Goal: Communication & Community: Answer question/provide support

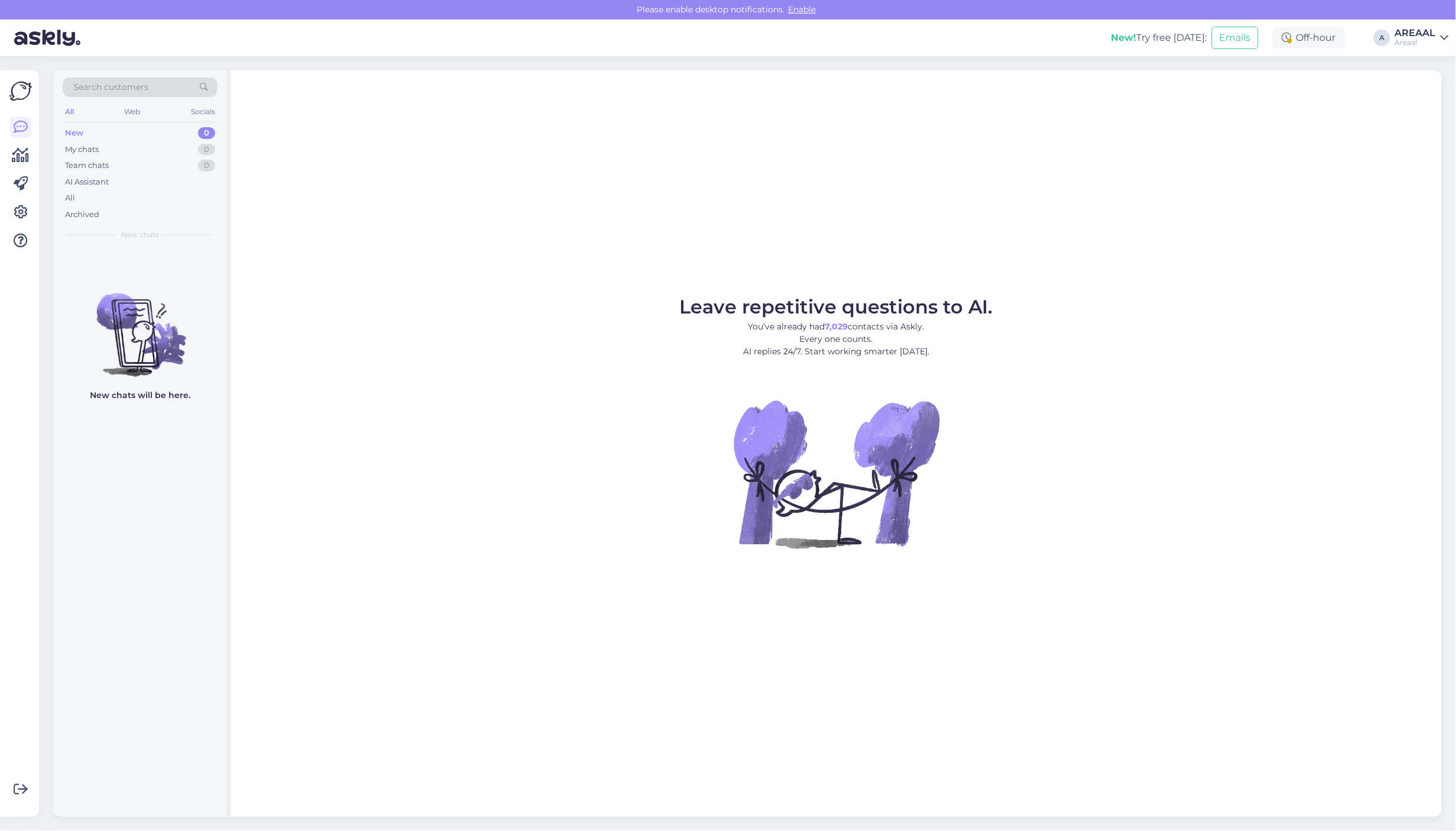
click at [135, 199] on div "All" at bounding box center [140, 199] width 155 height 17
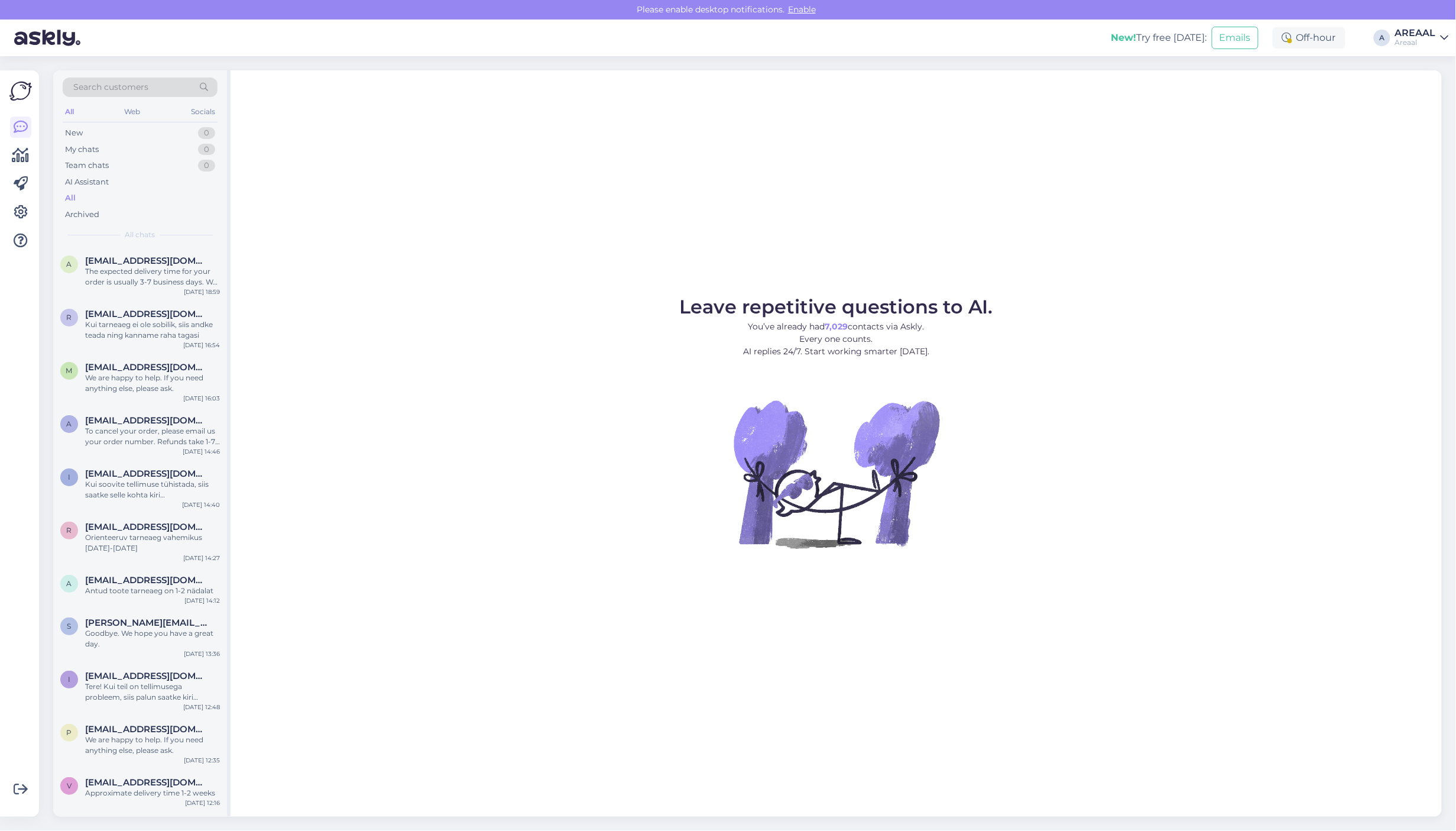
click at [1450, 38] on div "New! Try free [DATE]: Emails Off-hour A AREAAL Areaal" at bounding box center [728, 38] width 1456 height 37
click at [1412, 32] on div "AREAAL" at bounding box center [1415, 33] width 41 height 10
click at [1422, 80] on div "Nish Open" at bounding box center [1376, 91] width 145 height 25
click at [1425, 87] on button "Open" at bounding box center [1422, 91] width 33 height 18
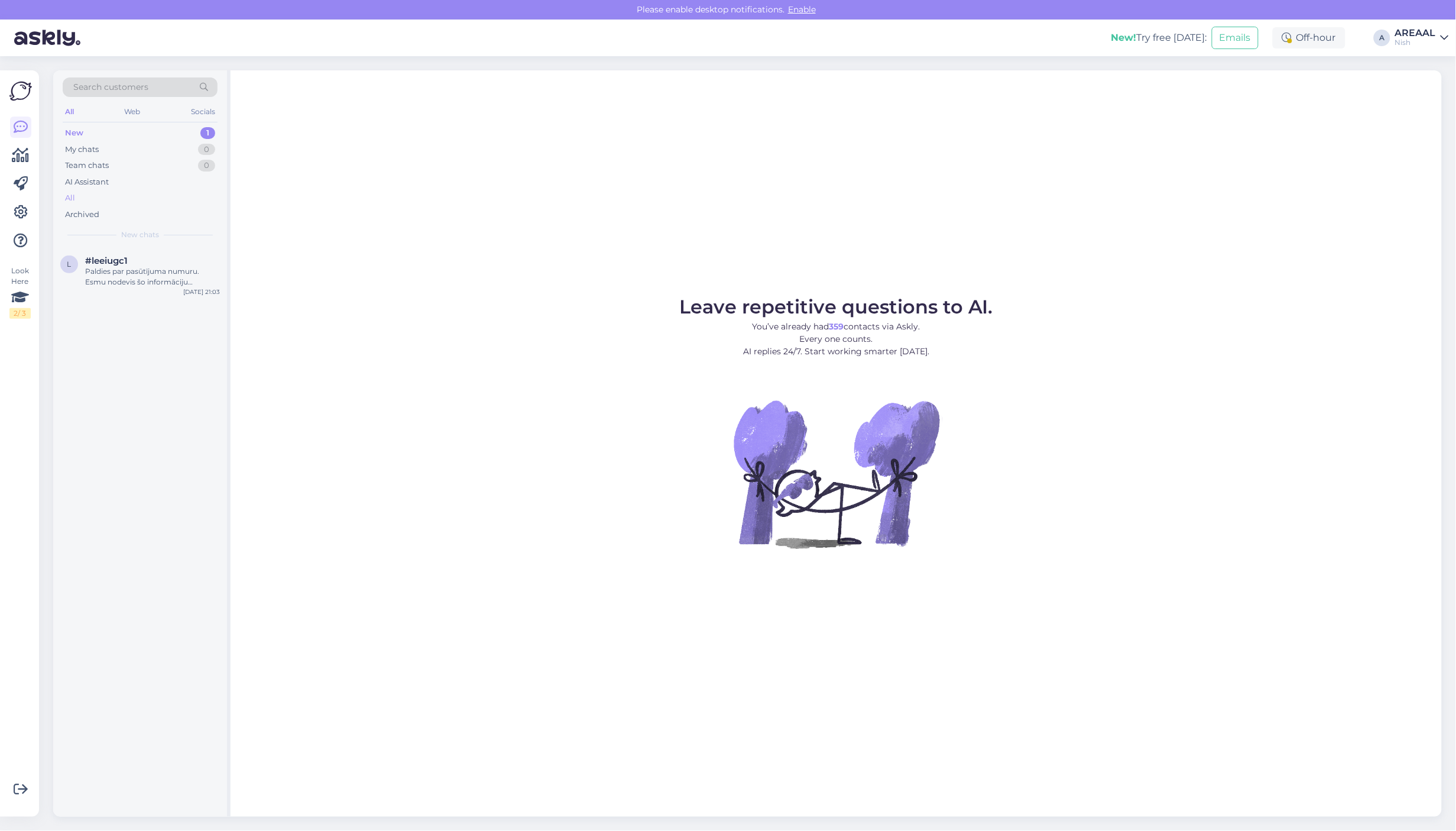
click at [132, 200] on div "All" at bounding box center [140, 199] width 155 height 17
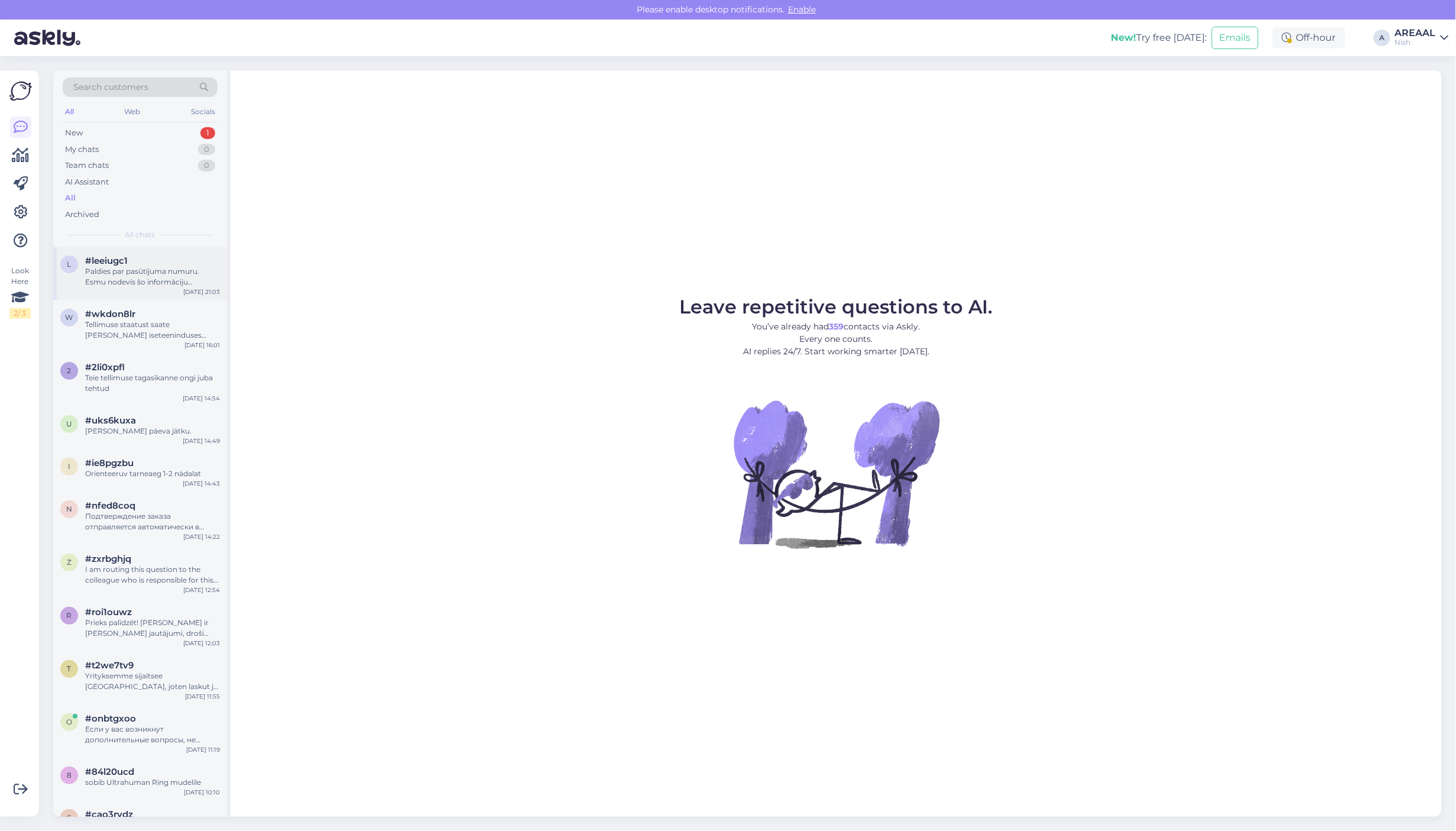
click at [175, 283] on div "Paldies par pasūtījuma numuru. Esmu nodevis šo informāciju kolēģim, kurš izpētī…" at bounding box center [152, 276] width 135 height 21
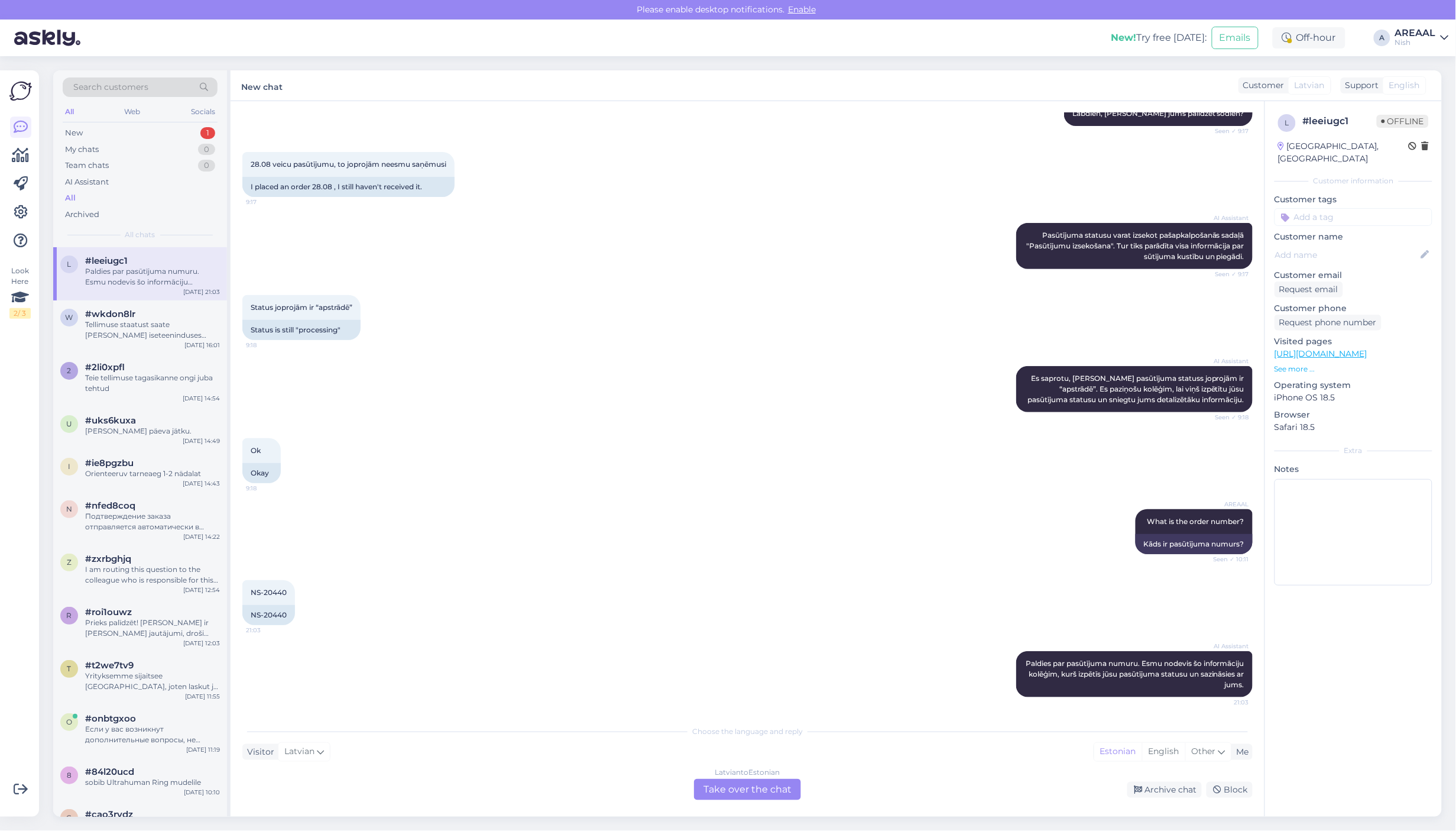
scroll to position [146, 0]
click at [782, 792] on div "[DEMOGRAPHIC_DATA] to Estonian Take over the chat" at bounding box center [747, 789] width 107 height 21
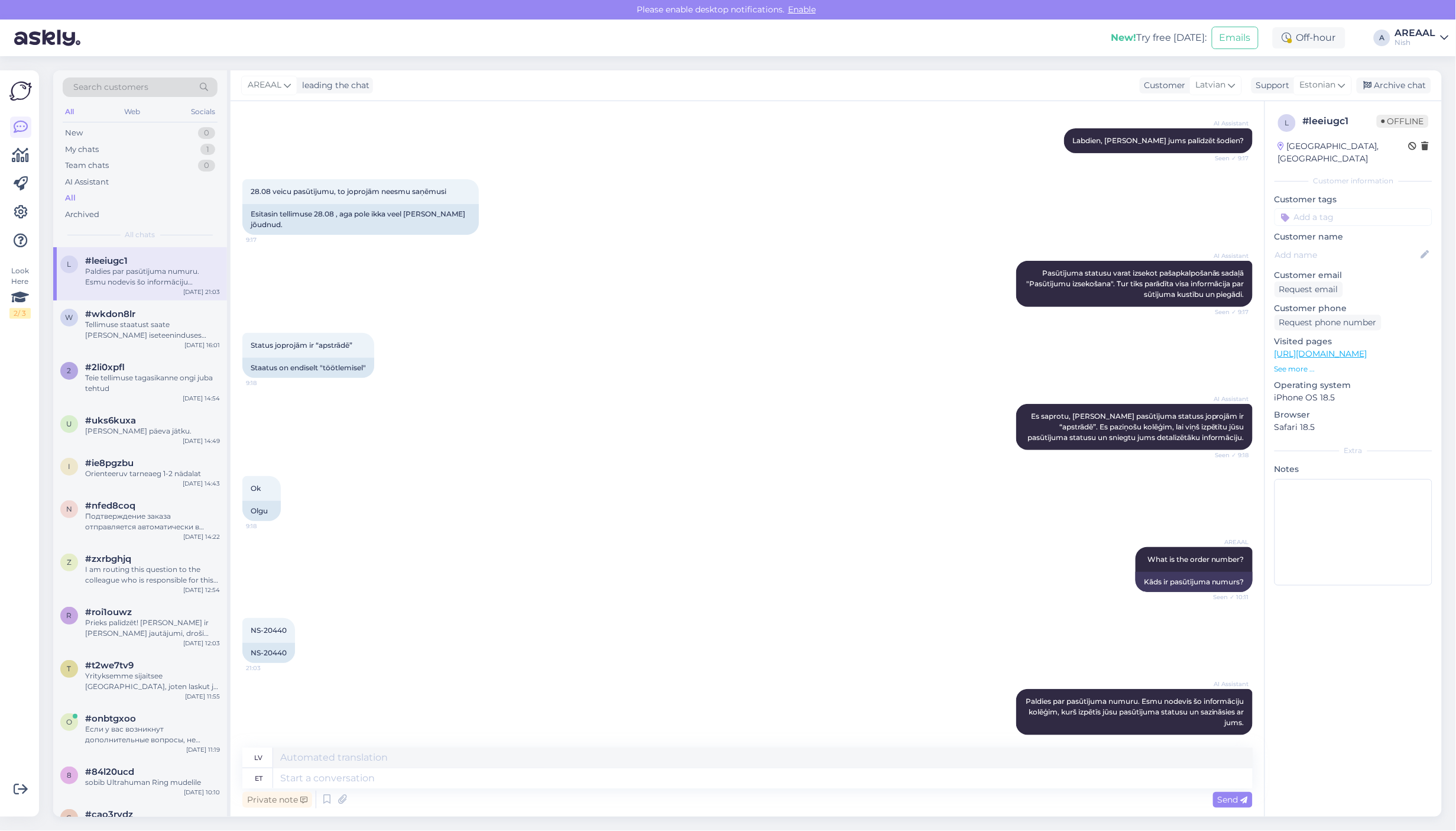
click at [718, 778] on textarea at bounding box center [763, 778] width 979 height 20
type textarea "Approximate deliv"
type textarea "Aptuvens"
type textarea "Approximate delivery [PERSON_NAME]"
type textarea "Aptuvenais piegādes laiks"
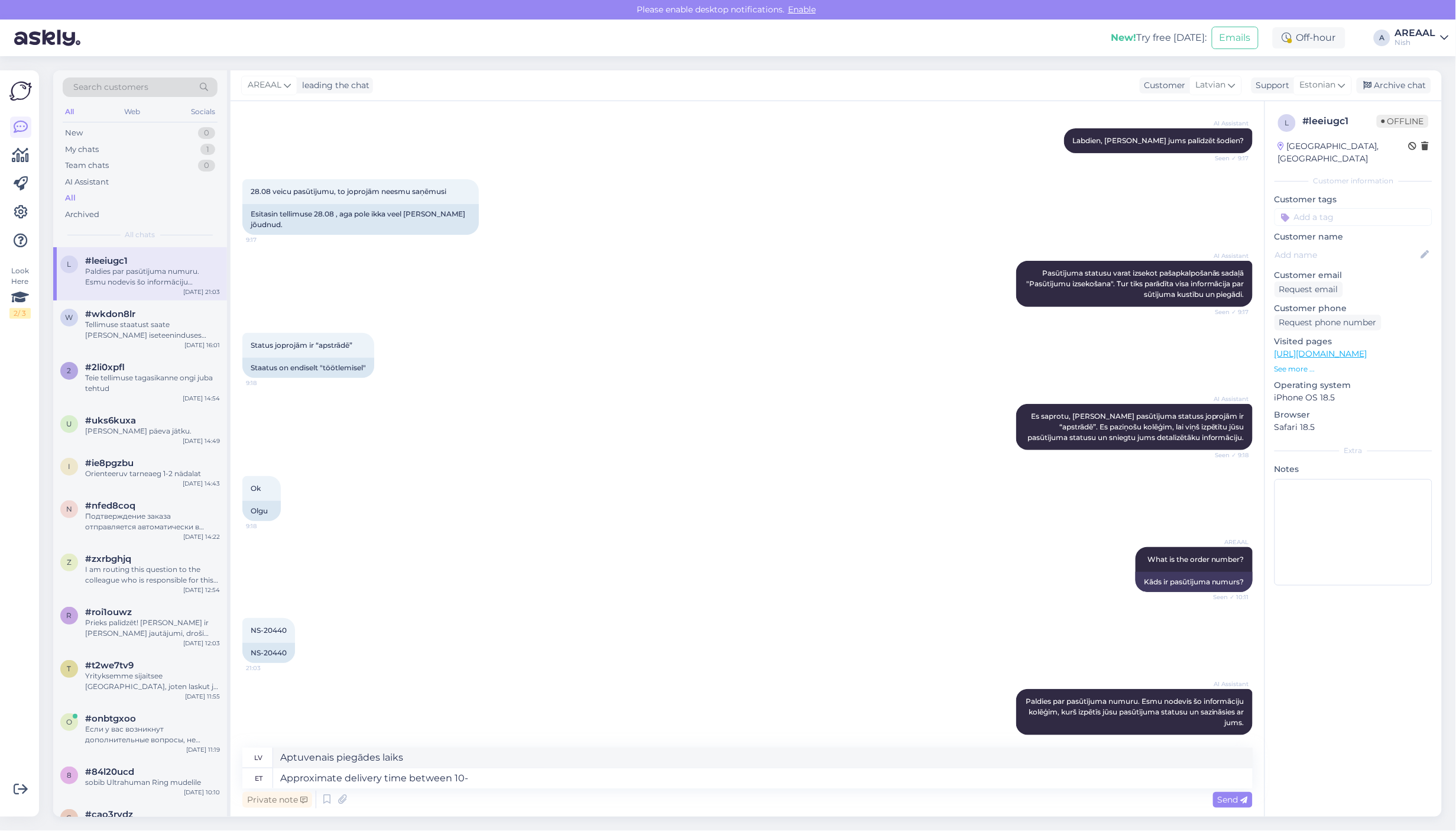
type textarea "Approximate delivery time between 10-1"
type textarea "Aptuvenais piegādes laiks starp"
type textarea "Approximate delivery time between [DATE]-[DATE]"
type textarea "Aptuvenais piegādes laiks no 11. līdz 13."
type textarea "Approximate delivery time between [DATE]-[DATE]"
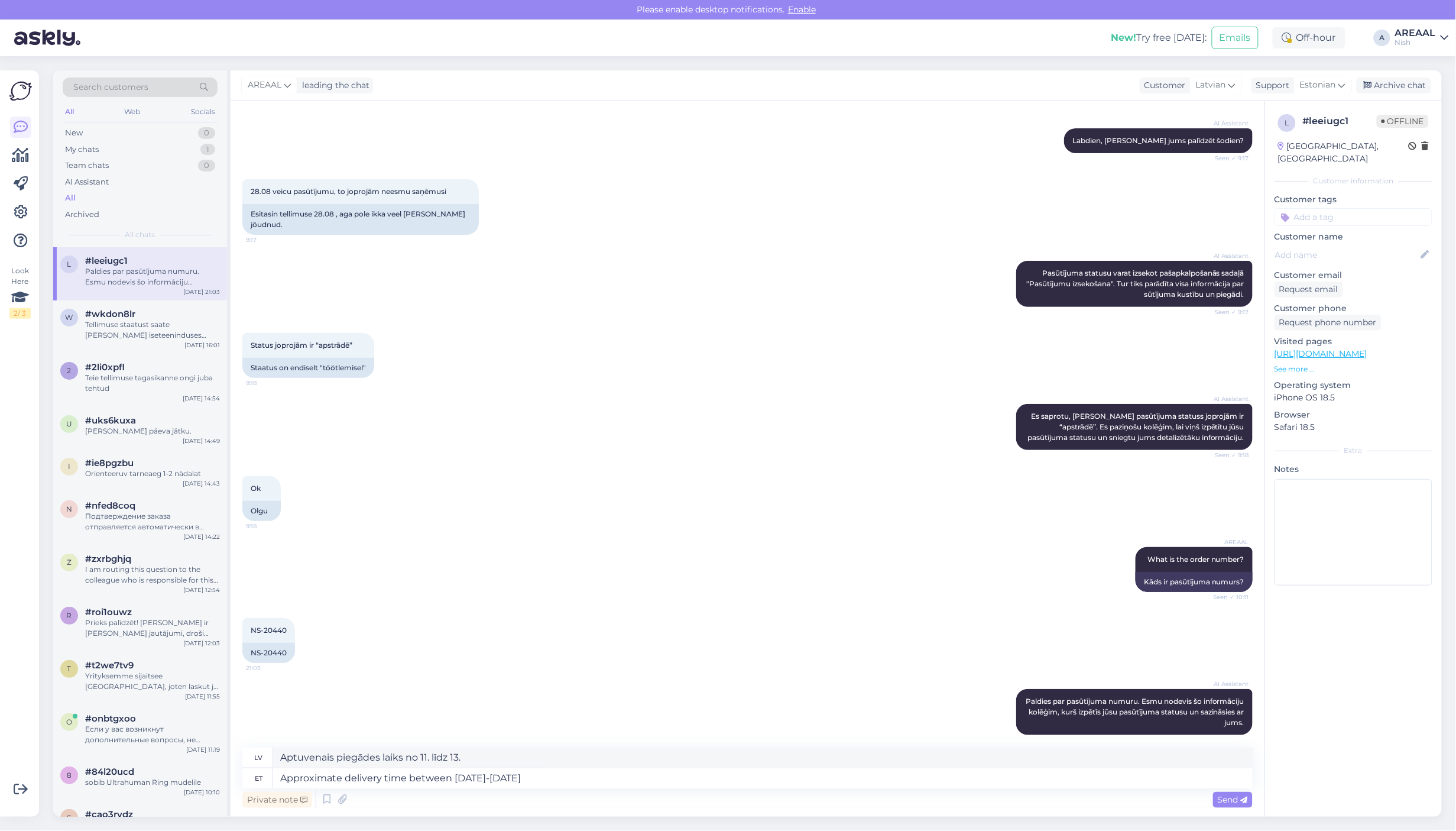
type textarea "Aptuvenais piegādes laiks no 11. līdz 13. septembrim"
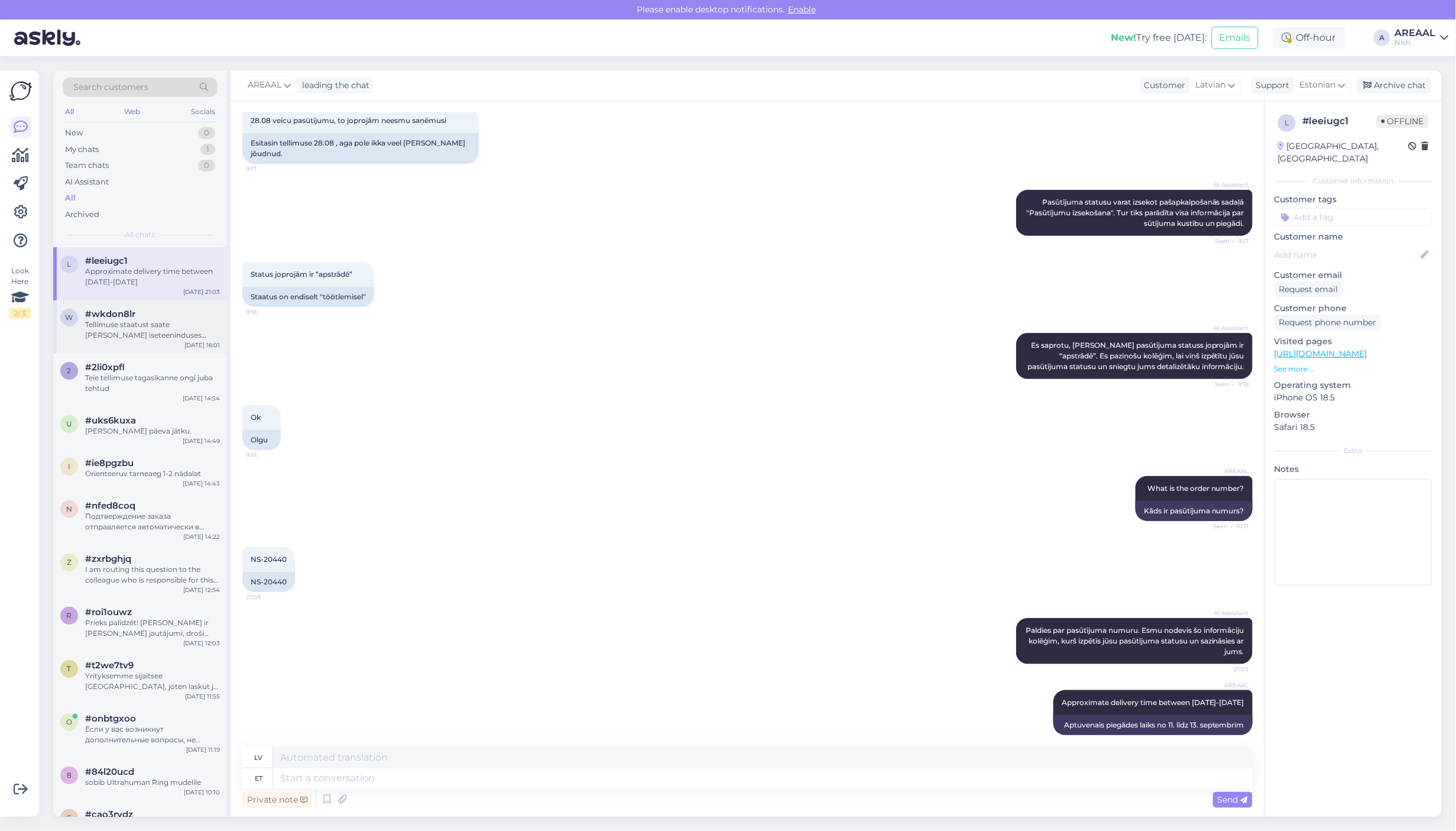
click at [211, 344] on div "[DATE] 16:01" at bounding box center [202, 345] width 36 height 9
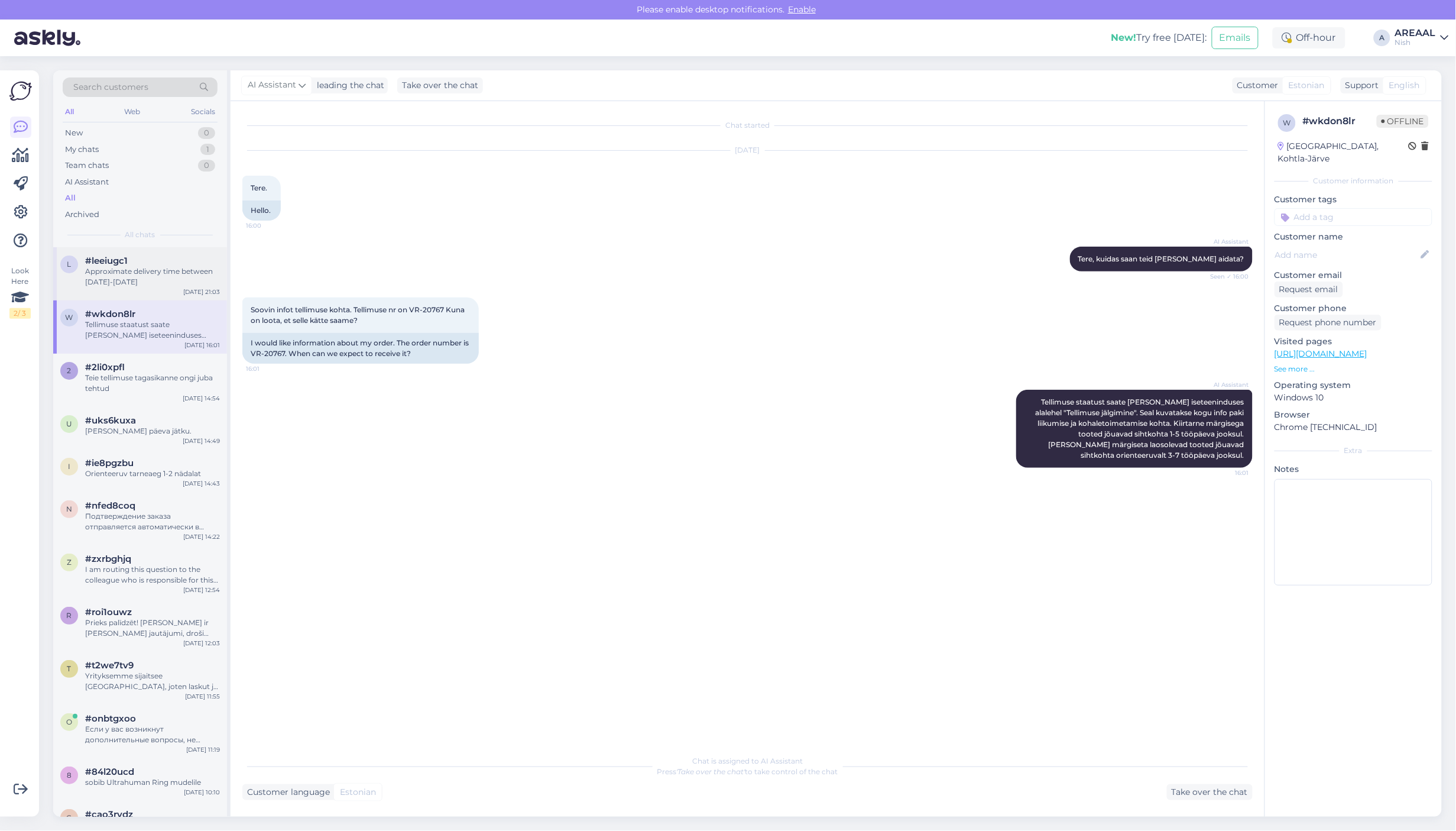
click at [169, 281] on div "Approximate delivery time between [DATE]-[DATE]" at bounding box center [152, 276] width 135 height 21
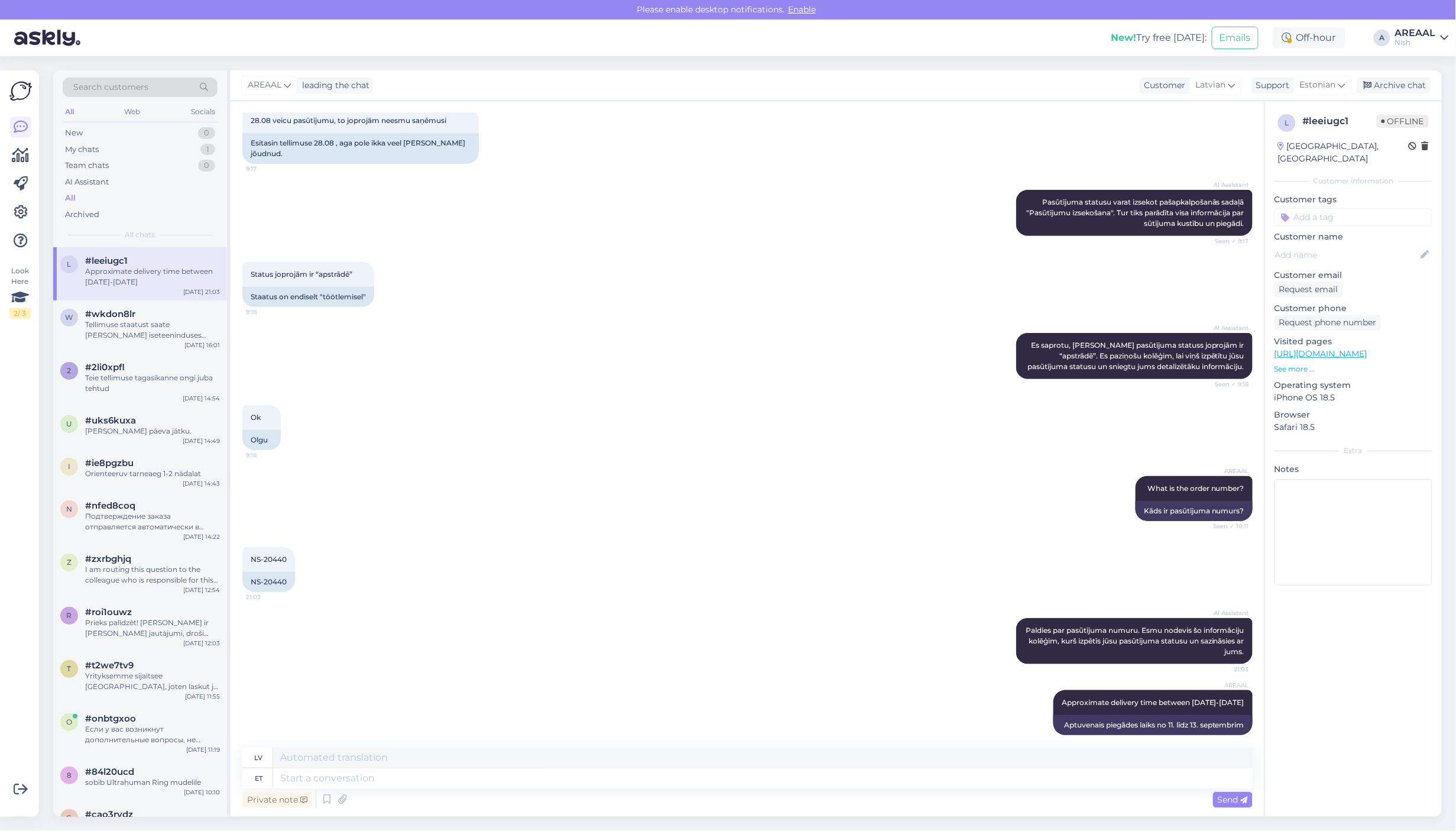
click at [1426, 39] on div "Nish" at bounding box center [1415, 42] width 41 height 10
click at [1414, 56] on button "Open" at bounding box center [1422, 66] width 33 height 18
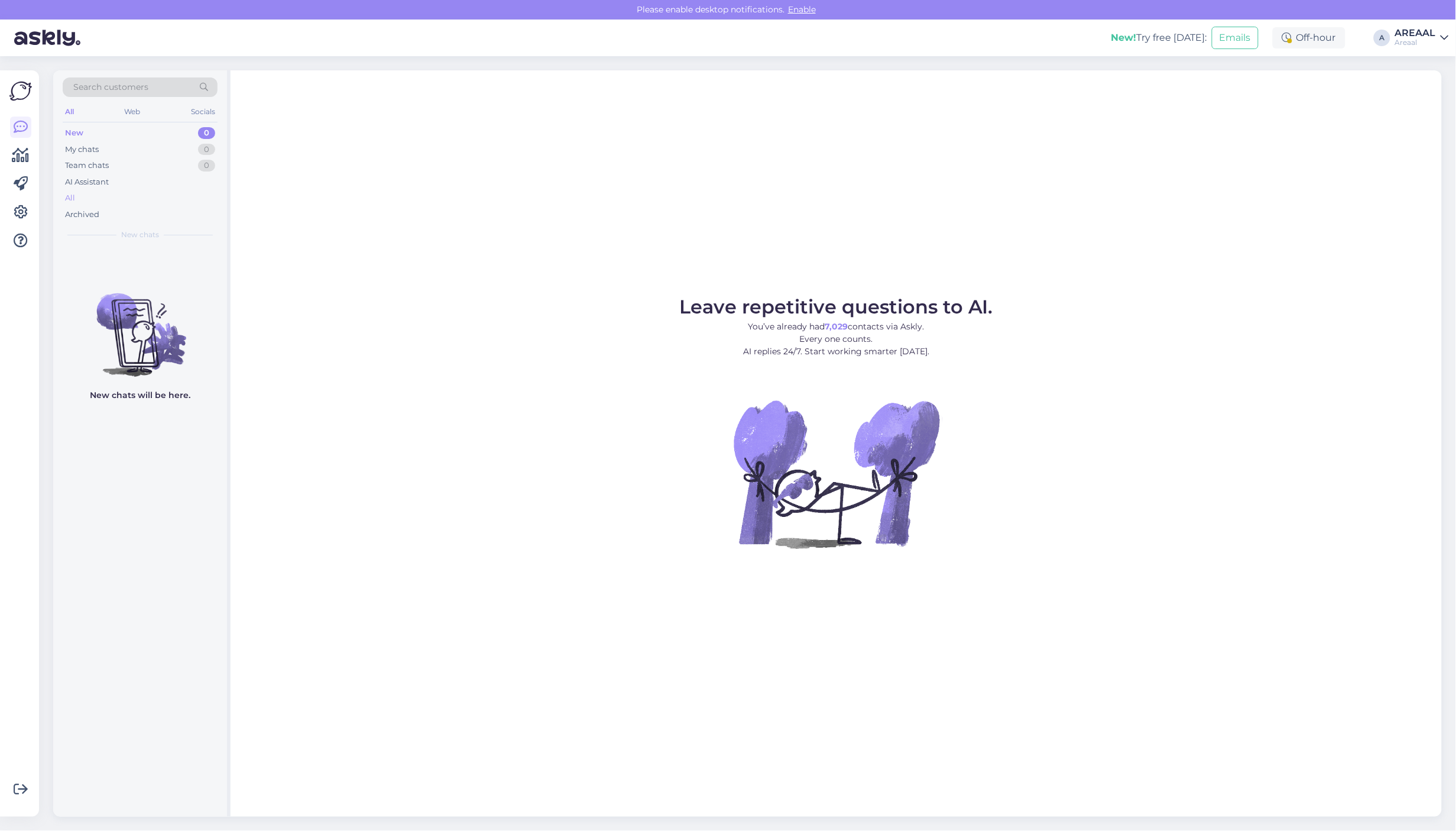
click at [169, 195] on div "All" at bounding box center [140, 199] width 155 height 17
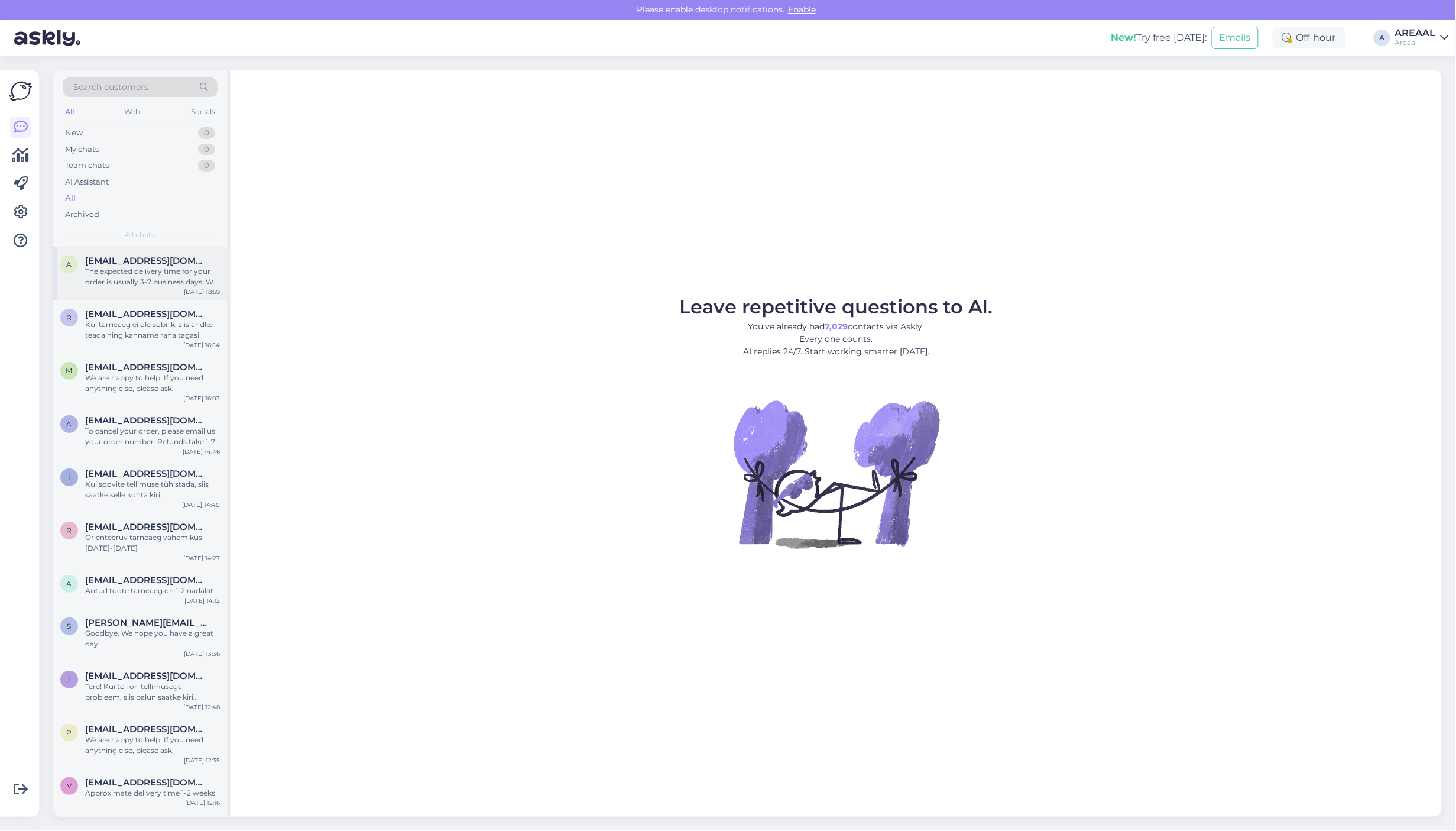
click at [193, 264] on div "[EMAIL_ADDRESS][DOMAIN_NAME]" at bounding box center [152, 261] width 135 height 10
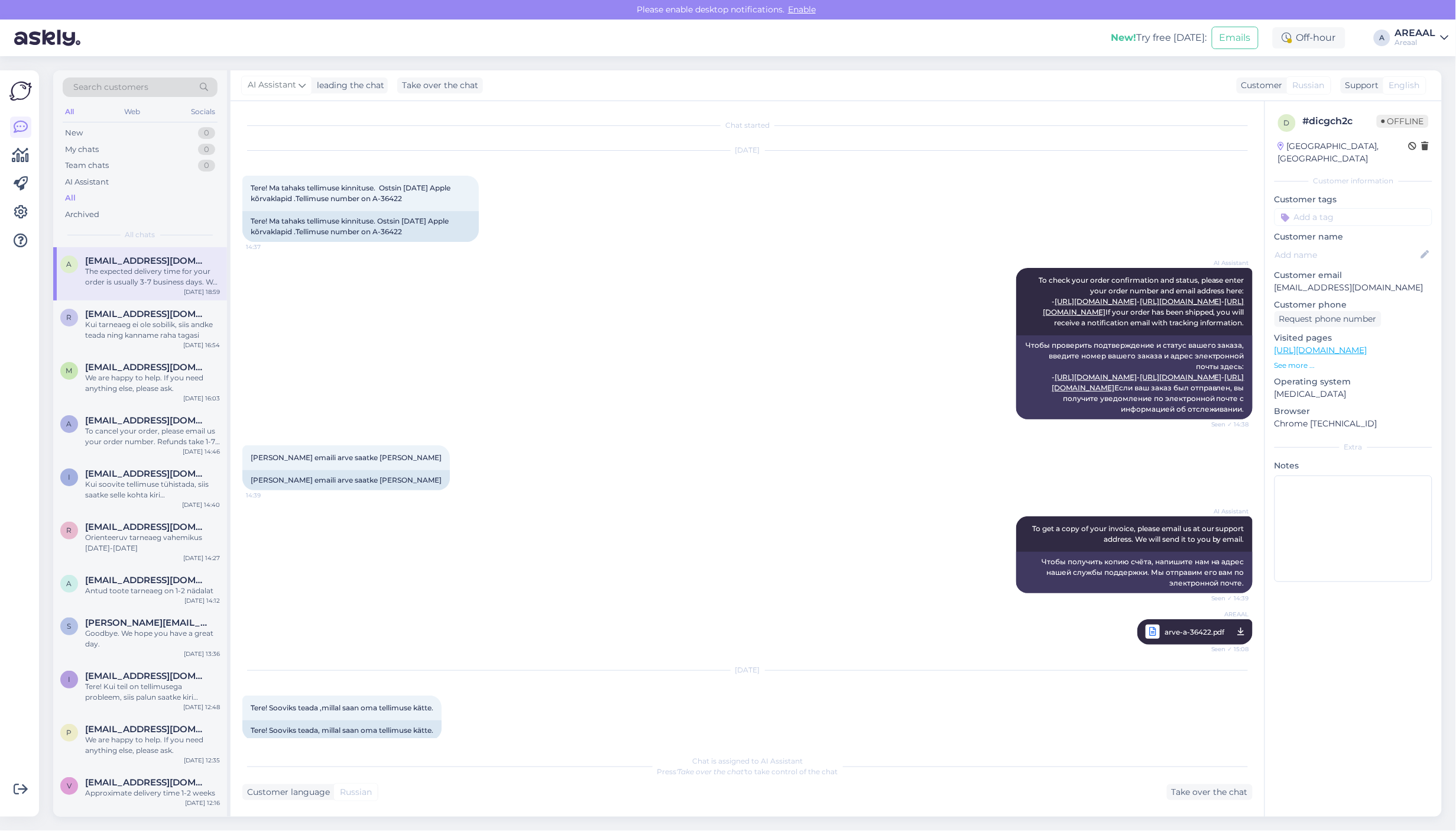
scroll to position [309, 0]
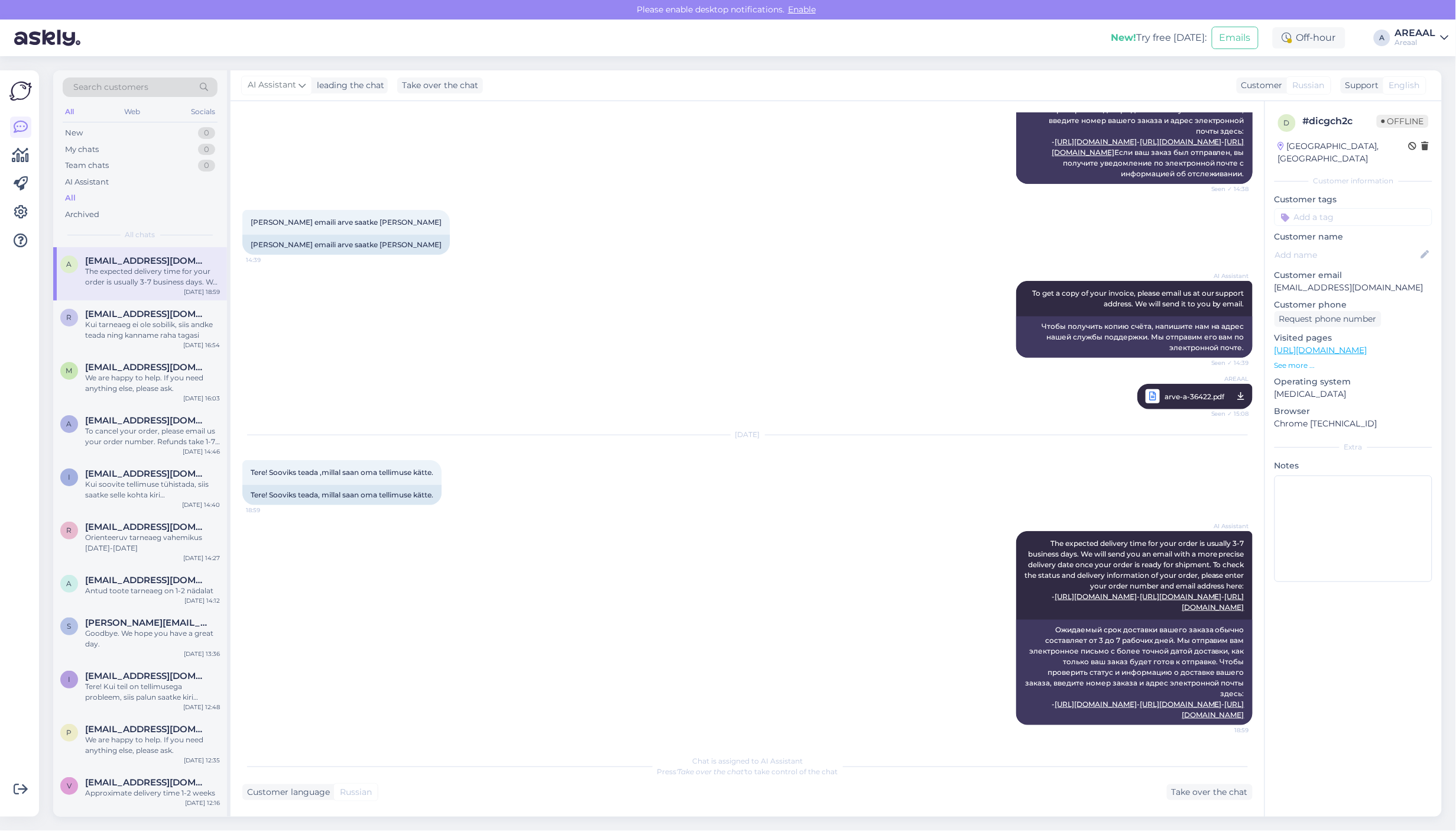
click at [731, 268] on div "AI Assistant To get a copy of your invoice, please email us at our support addr…" at bounding box center [748, 319] width 1010 height 103
click at [1417, 36] on div "AREAAL" at bounding box center [1415, 33] width 41 height 10
click at [1418, 89] on button "Open" at bounding box center [1422, 91] width 33 height 18
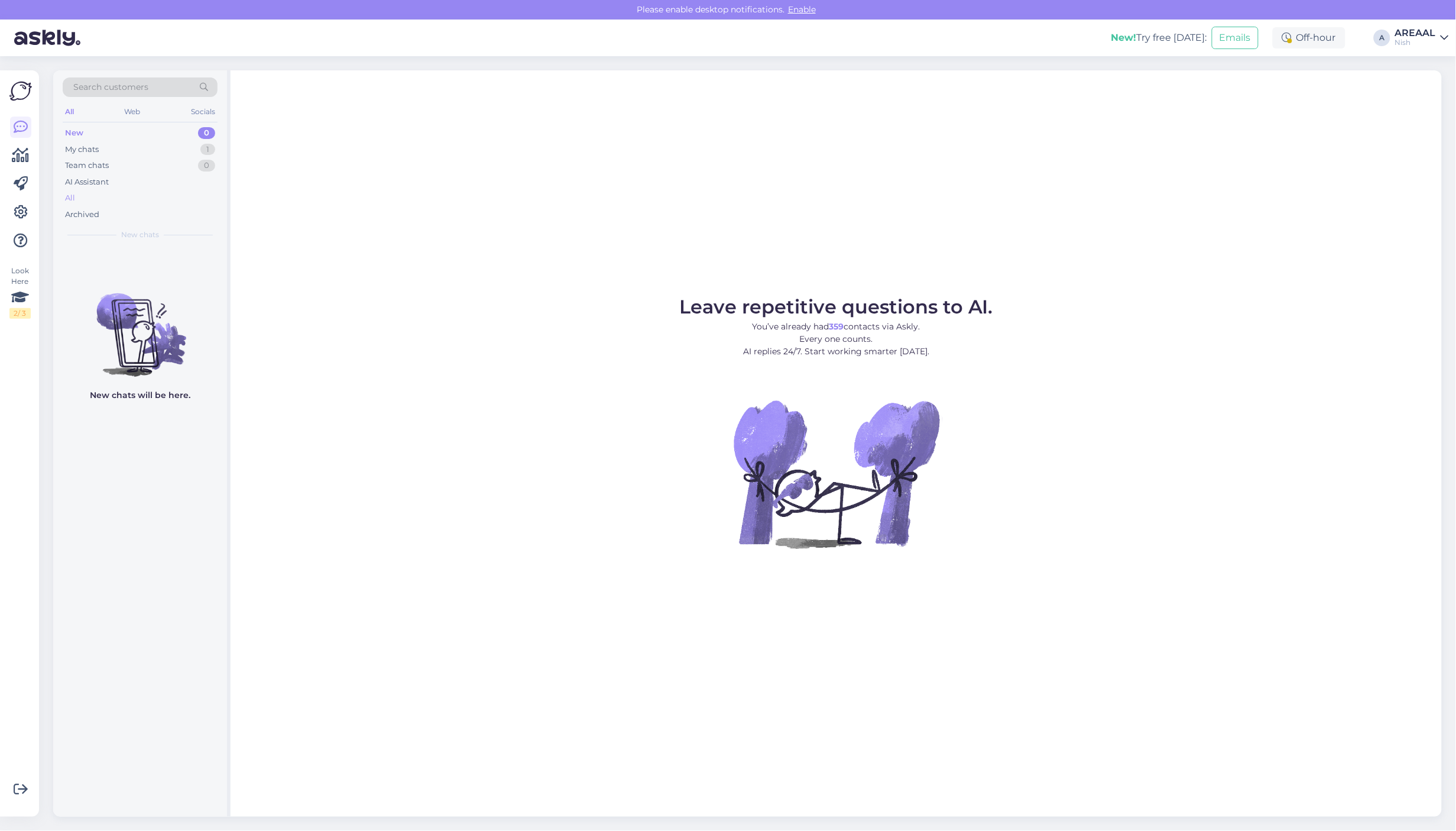
click at [99, 197] on div "All" at bounding box center [140, 199] width 155 height 17
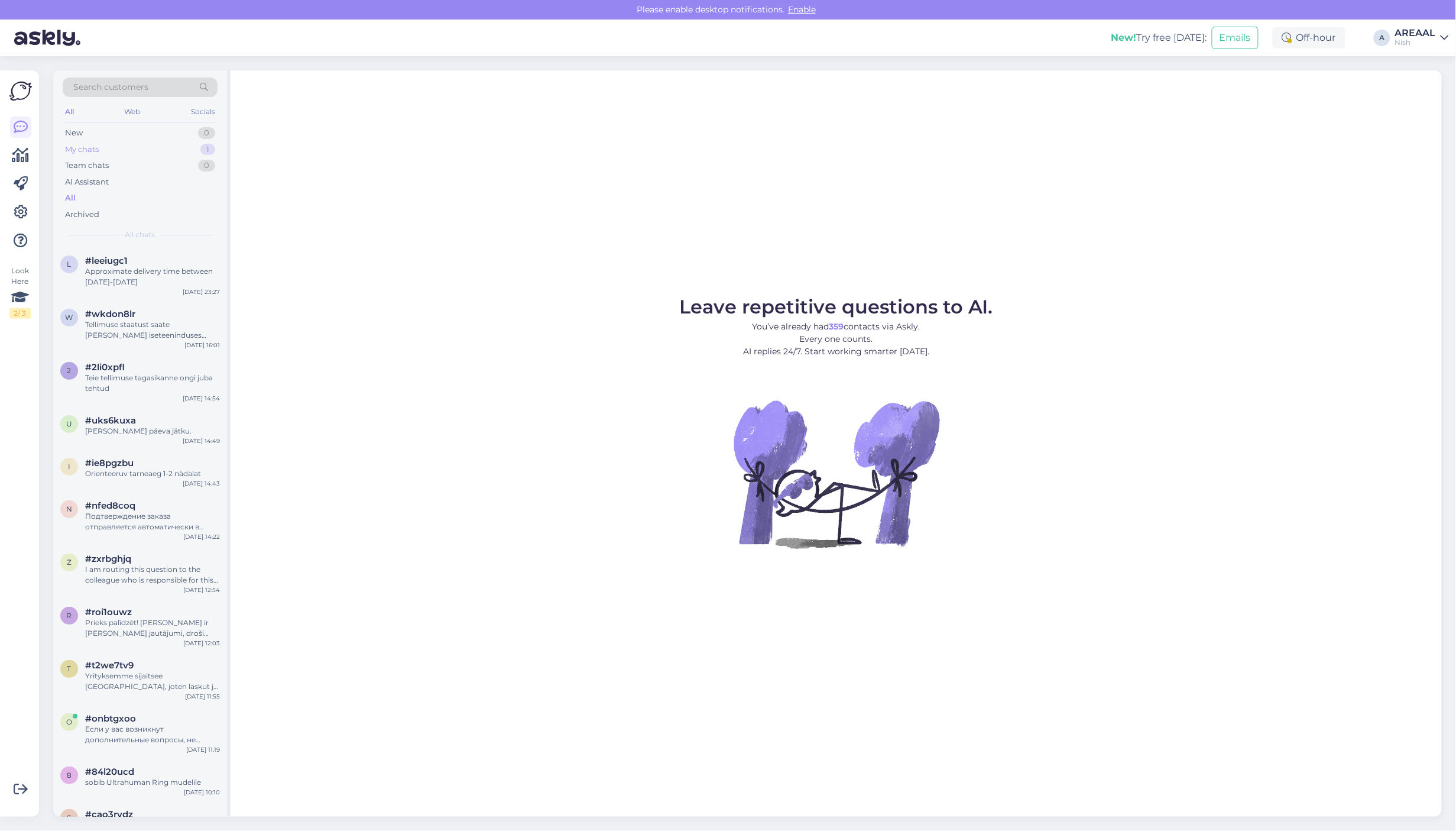
click at [209, 157] on div "My chats 1" at bounding box center [140, 150] width 155 height 17
click at [209, 150] on div "1" at bounding box center [208, 149] width 15 height 12
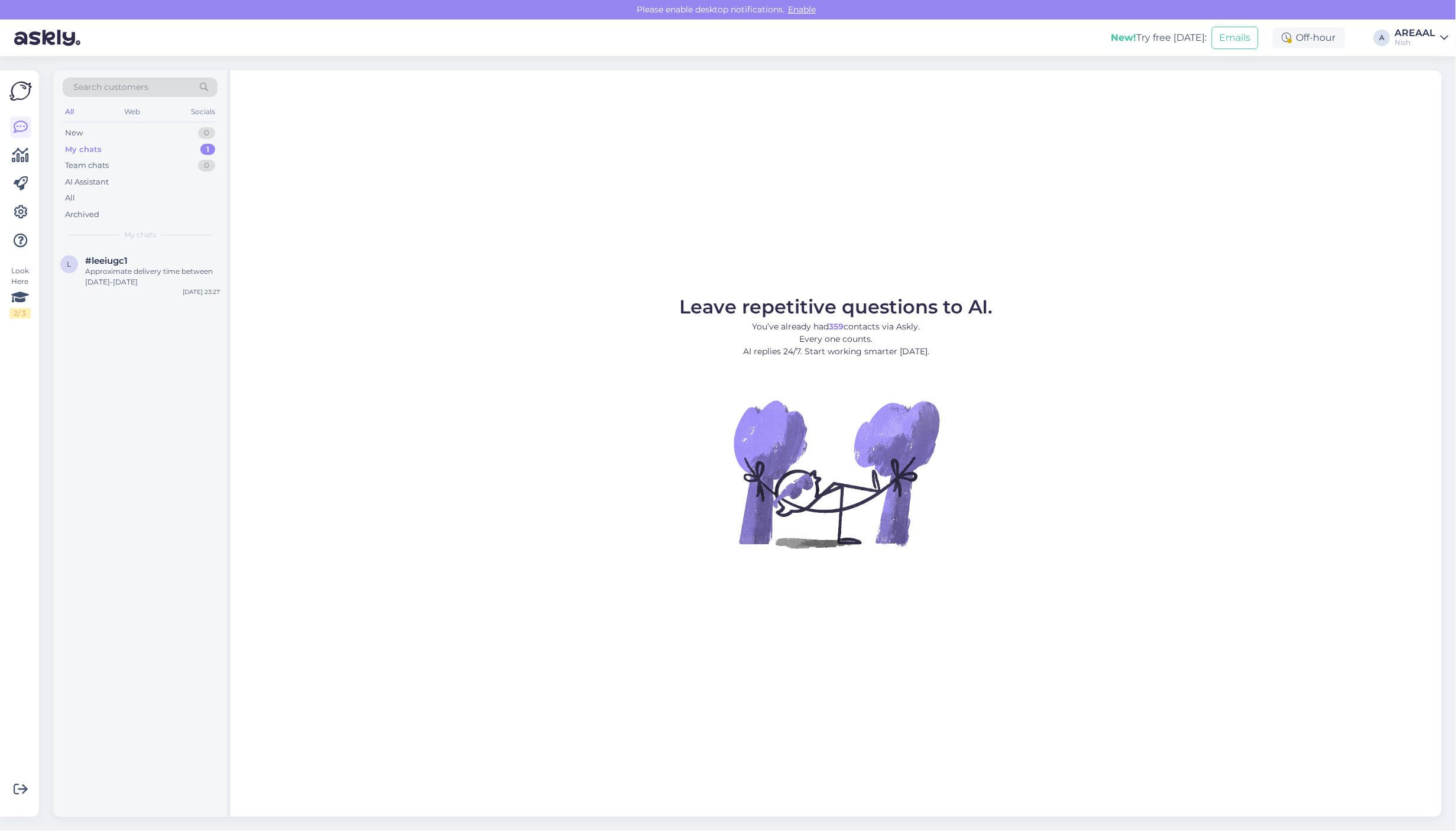
click at [161, 308] on div "l #leeiugc1 Approximate delivery time between [DATE]-[DATE] [DATE] 23:27" at bounding box center [140, 532] width 174 height 570
click at [174, 278] on div "Approximate delivery time between [DATE]-[DATE]" at bounding box center [152, 276] width 135 height 21
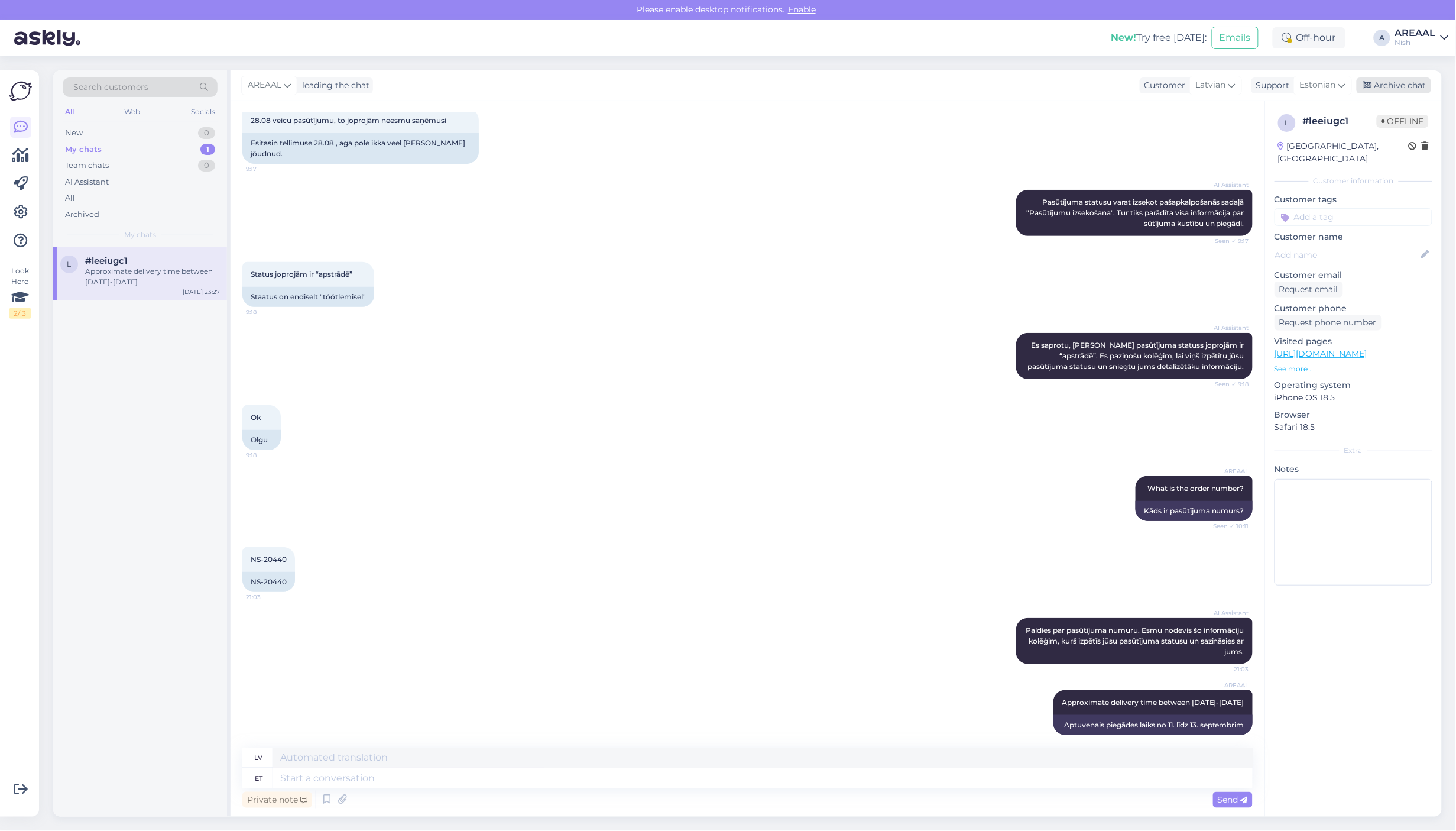
click at [1396, 84] on div "Archive chat" at bounding box center [1394, 85] width 75 height 16
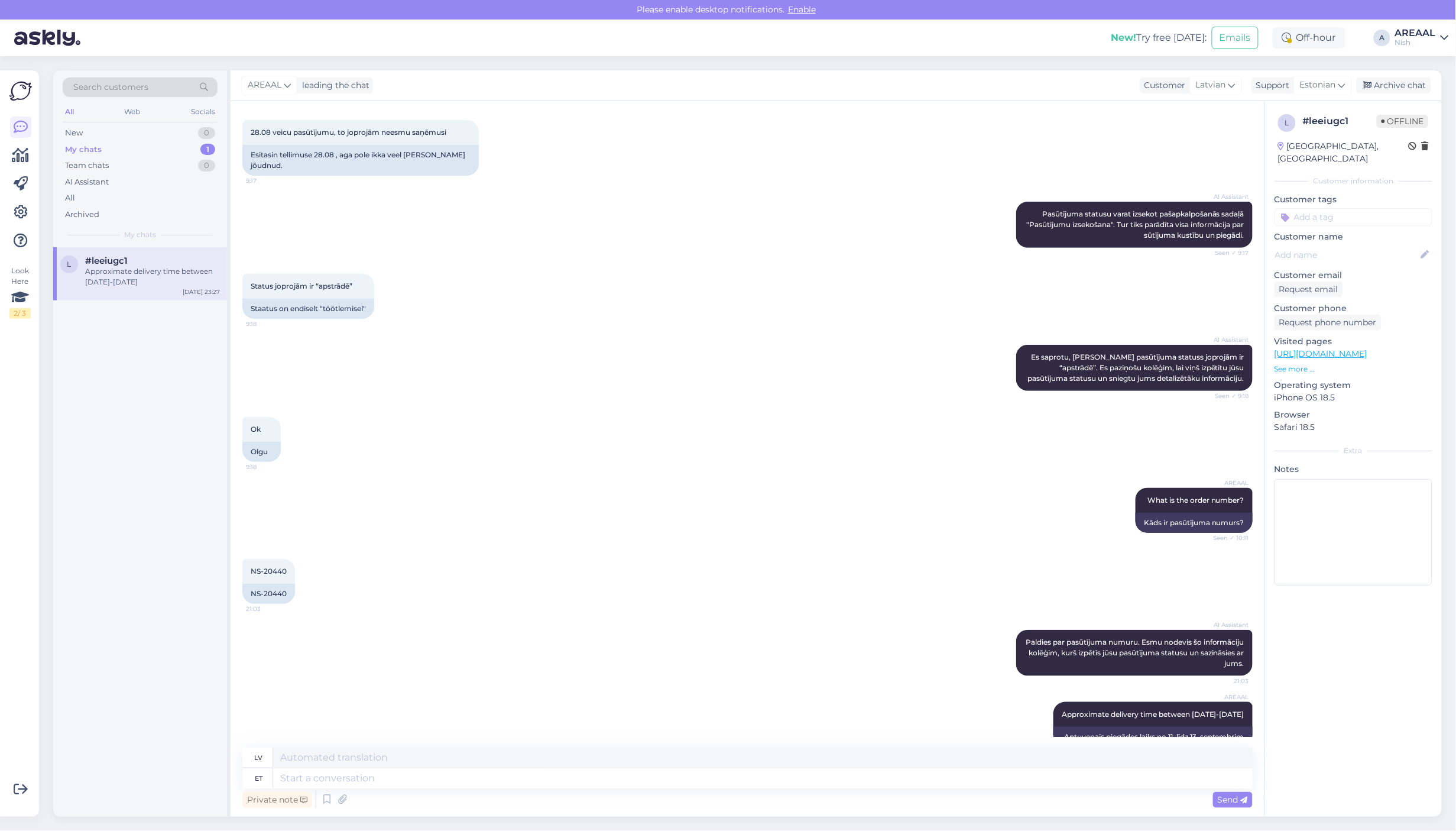
click at [1419, 37] on div "AREAAL" at bounding box center [1415, 33] width 41 height 10
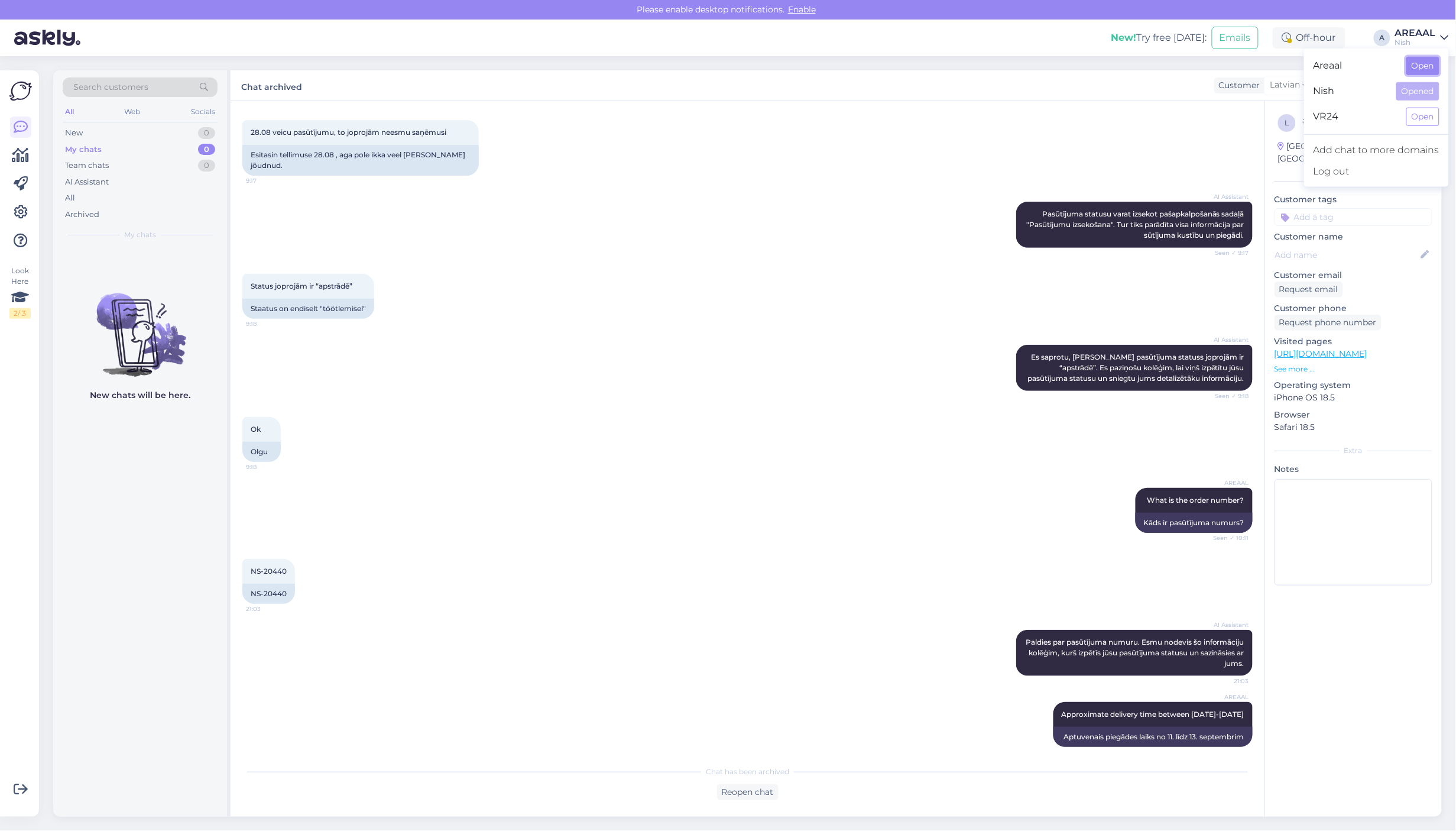
click at [1428, 71] on button "Open" at bounding box center [1422, 66] width 33 height 18
